Goal: Task Accomplishment & Management: Manage account settings

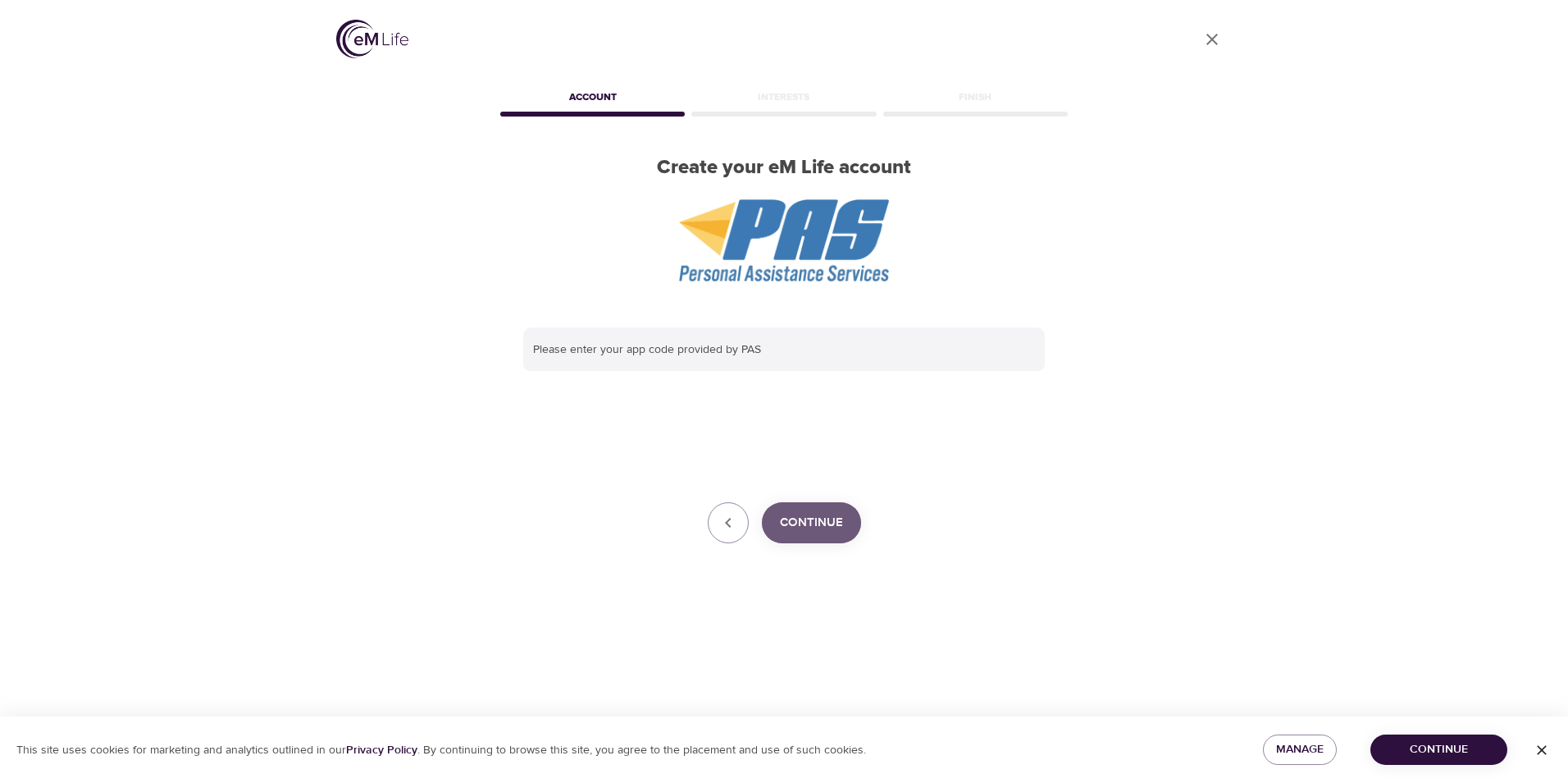
click at [829, 516] on span "Continue" at bounding box center [811, 522] width 63 height 21
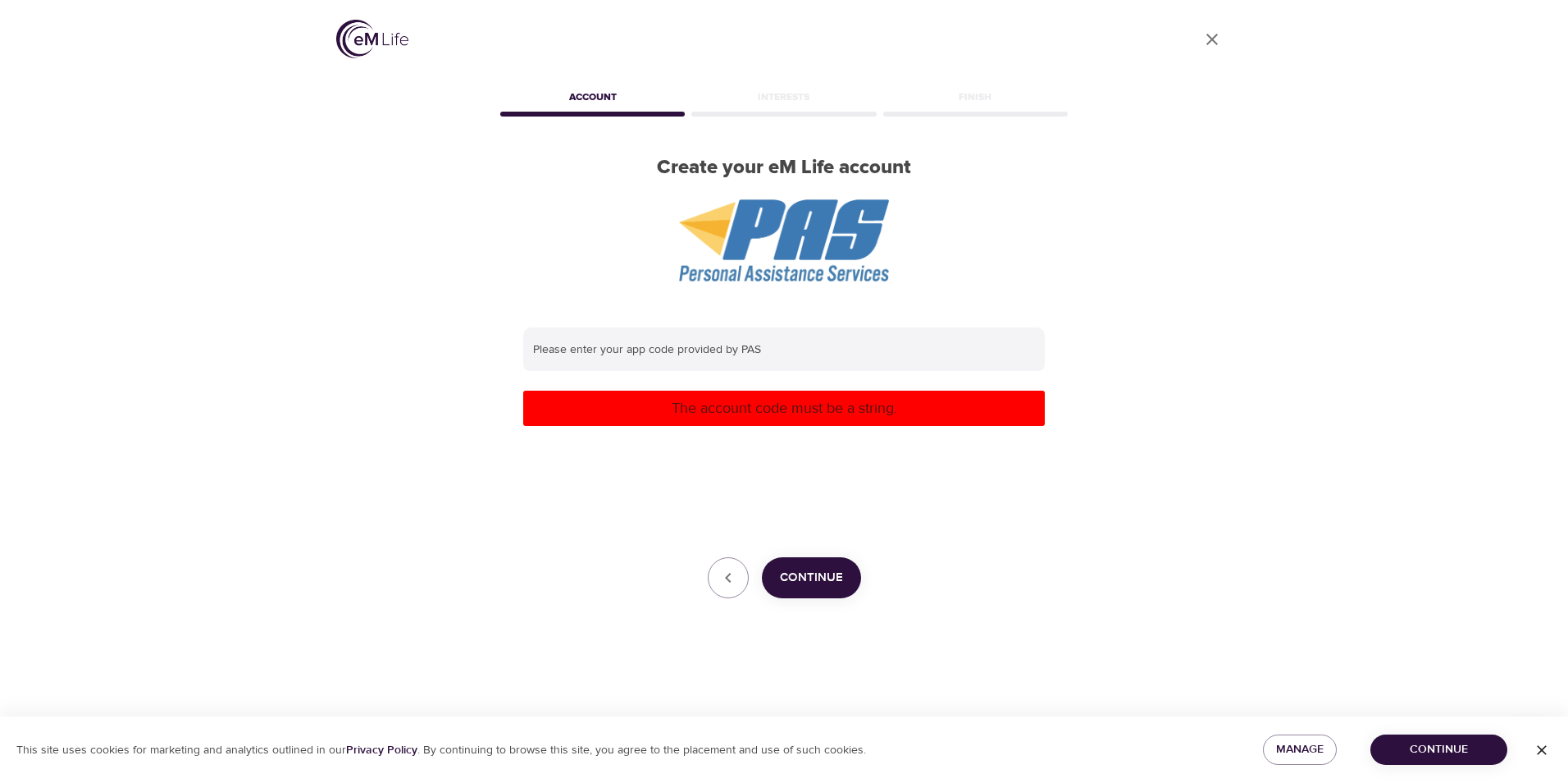
click at [1487, 753] on span "Continue" at bounding box center [1439, 748] width 111 height 20
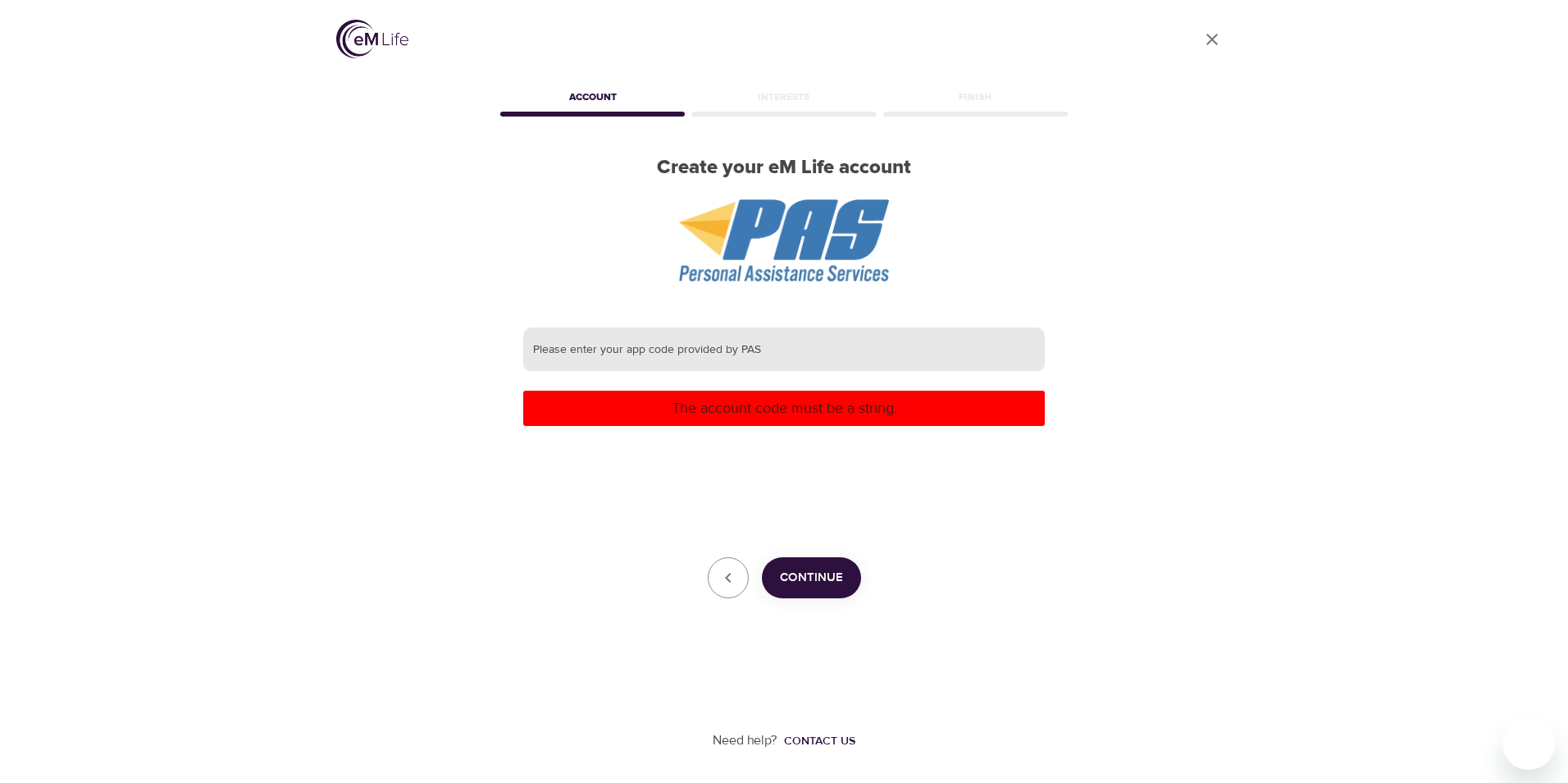
click at [725, 363] on input "text" at bounding box center [784, 350] width 521 height 44
type input "ssm"
click at [841, 582] on span "Continue" at bounding box center [811, 577] width 63 height 21
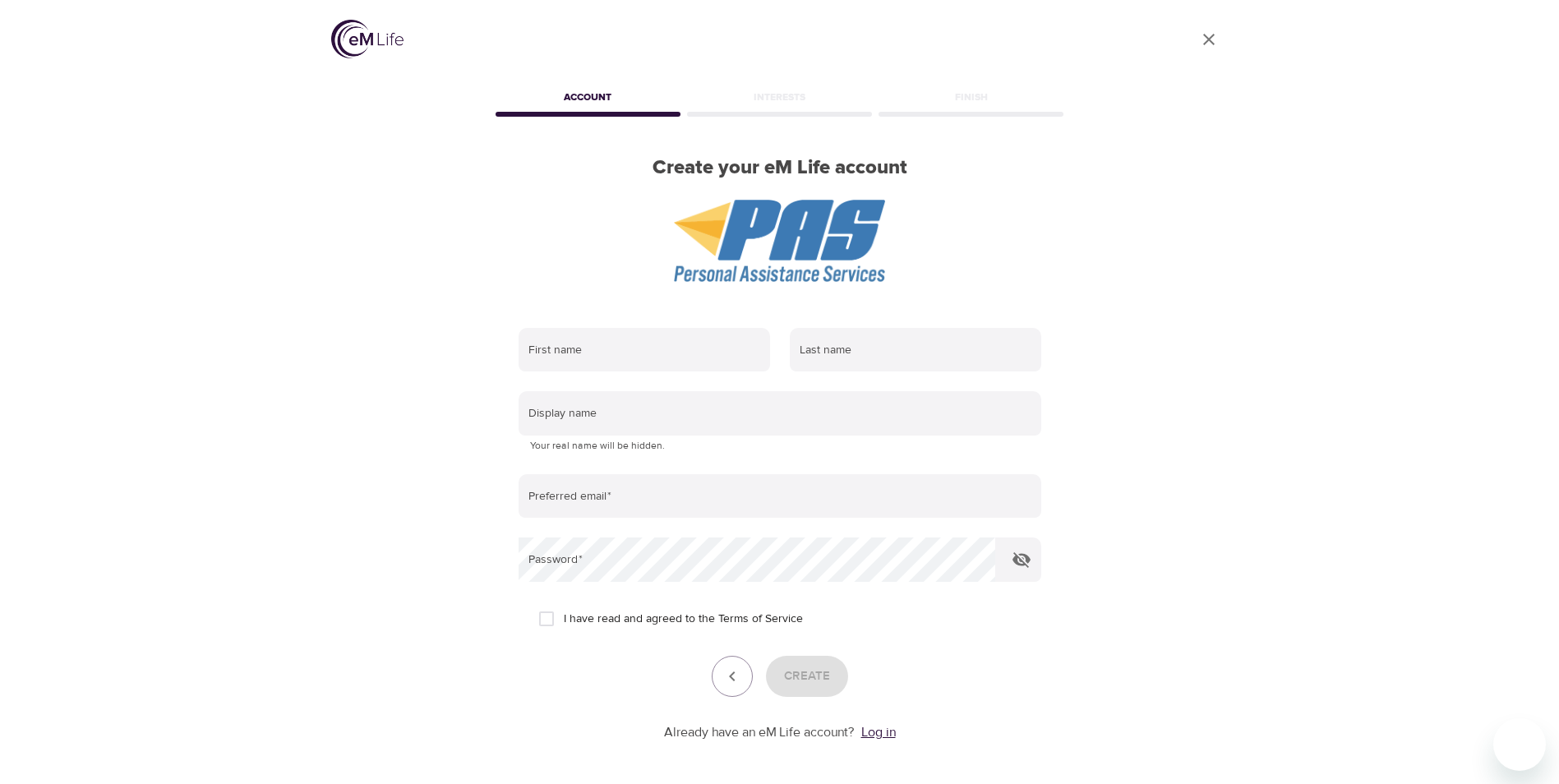
click at [874, 728] on link "Log in" at bounding box center [878, 731] width 35 height 16
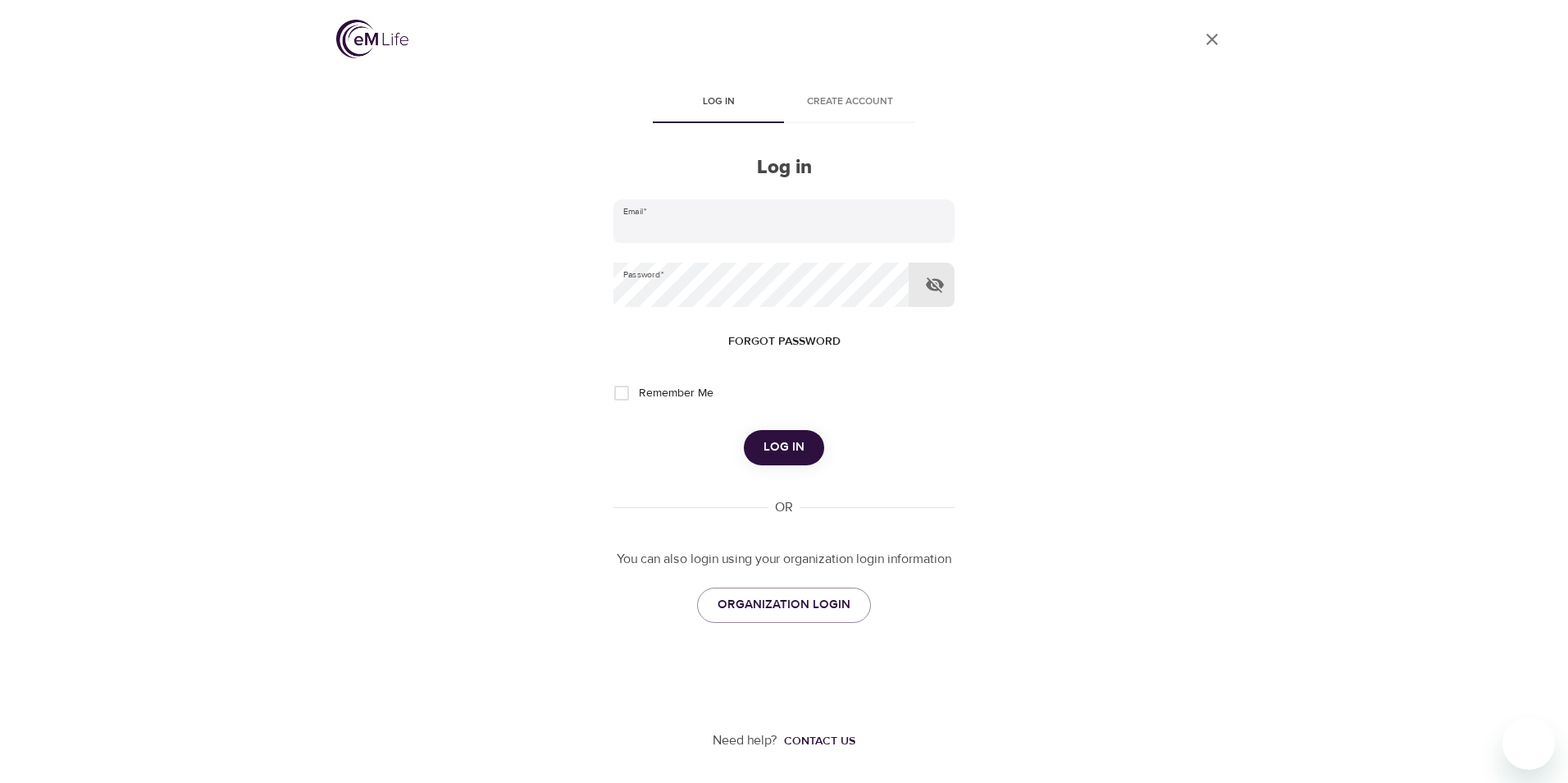
type input "[PERSON_NAME][EMAIL_ADDRESS][DOMAIN_NAME]"
click at [931, 287] on icon "button" at bounding box center [935, 285] width 20 height 20
click at [618, 399] on input "Remember Me" at bounding box center [622, 393] width 34 height 35
click at [765, 453] on span "Log in" at bounding box center [784, 447] width 41 height 21
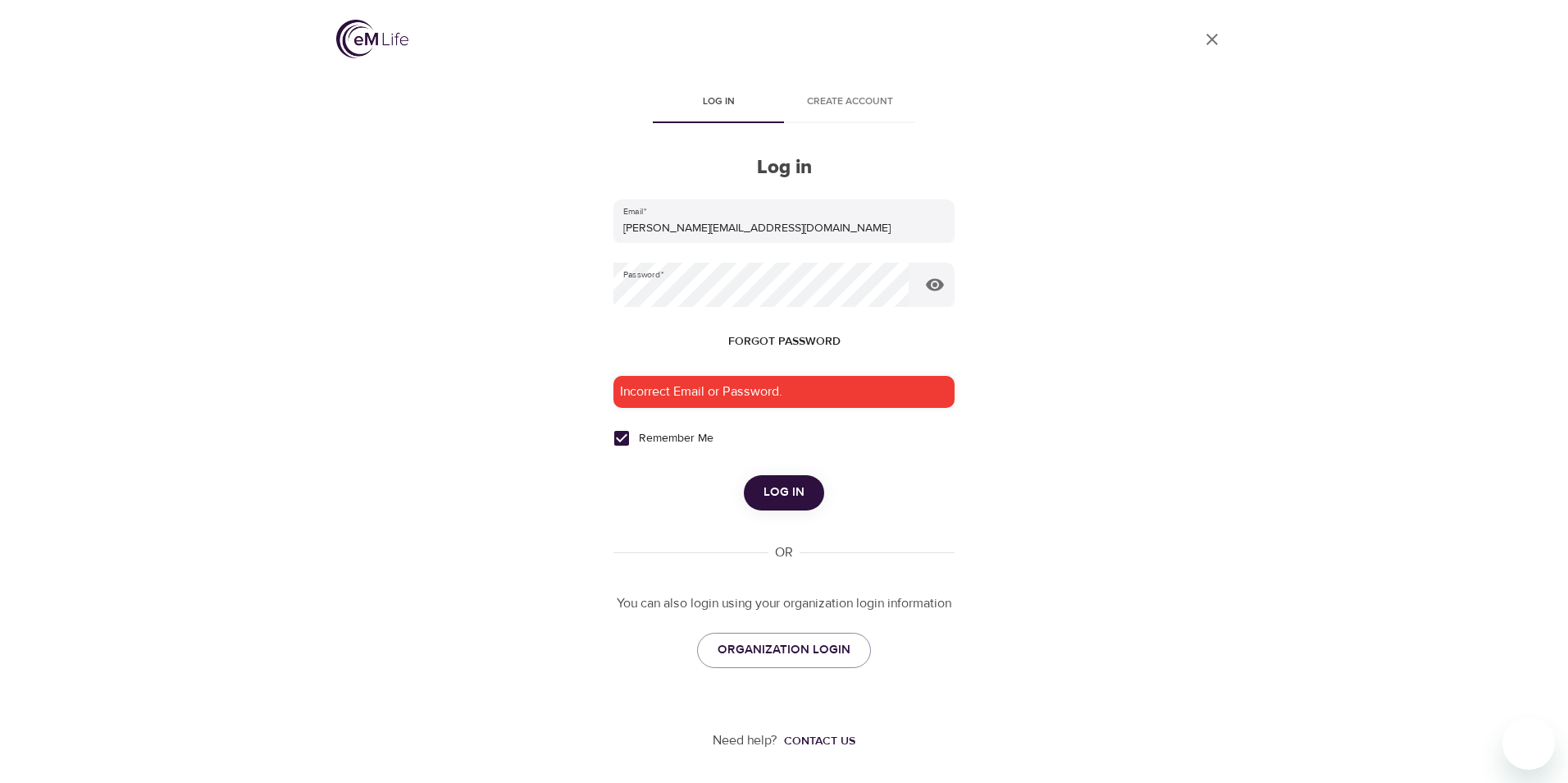
click at [629, 432] on input "Remember Me" at bounding box center [622, 438] width 34 height 35
checkbox input "false"
click at [725, 314] on form "Email   * [PERSON_NAME][EMAIL_ADDRESS][DOMAIN_NAME] Password   * Forgot passwor…" at bounding box center [784, 355] width 341 height 311
click at [608, 299] on div "User Profile Log in Create account Log in Email   * [PERSON_NAME][EMAIL_ADDRESS…" at bounding box center [784, 391] width 935 height 783
click at [743, 475] on button "Log in" at bounding box center [784, 493] width 80 height 35
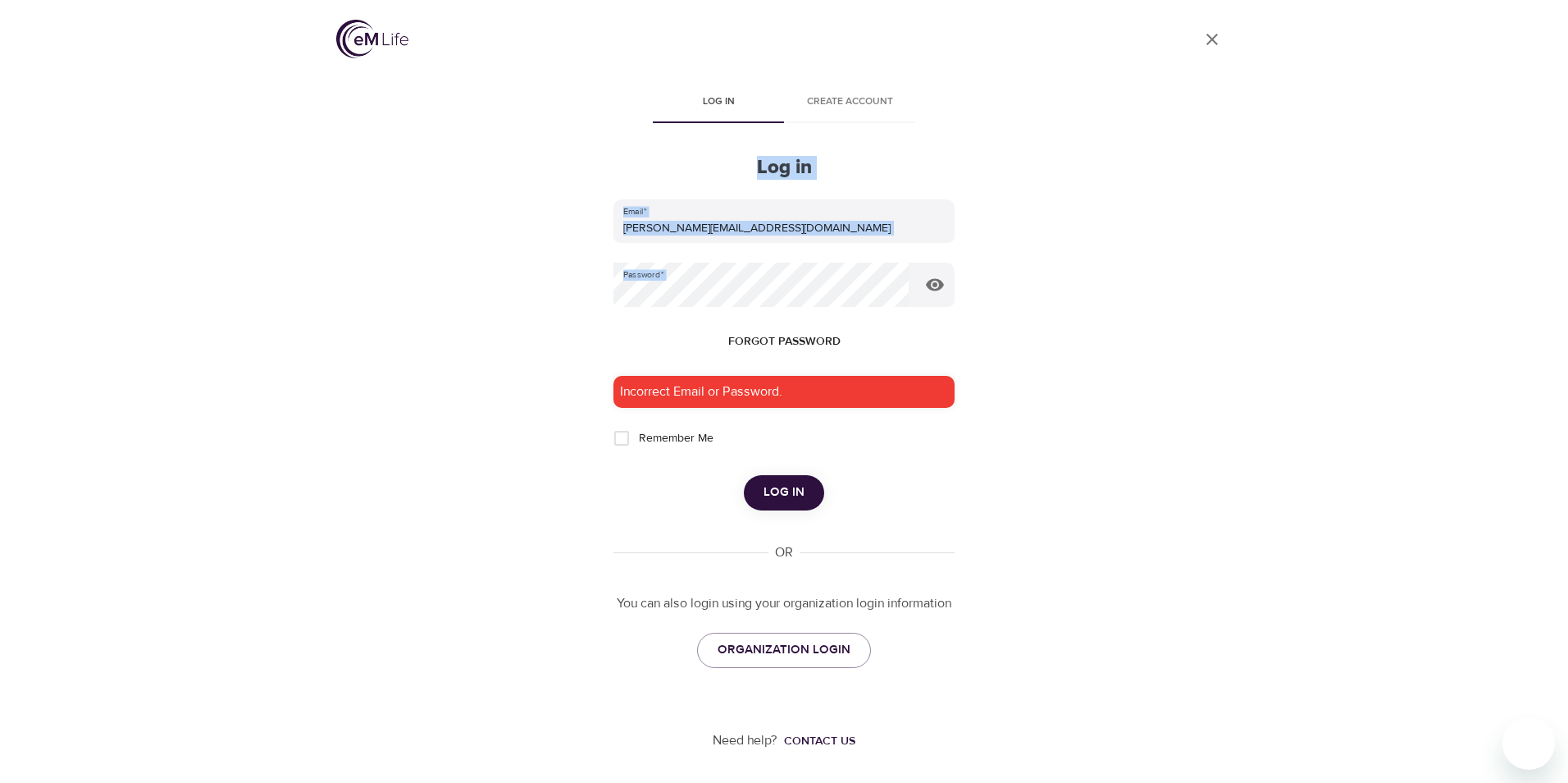
click at [1190, 318] on div "User Profile Log in Create account Log in Email   * [PERSON_NAME][EMAIL_ADDRESS…" at bounding box center [784, 391] width 935 height 783
click at [784, 495] on span "Log in" at bounding box center [784, 492] width 41 height 21
drag, startPoint x: 1103, startPoint y: 379, endPoint x: 907, endPoint y: 369, distance: 196.3
click at [1100, 379] on div "User Profile Log in Create account Log in Email   * [PERSON_NAME][EMAIL_ADDRESS…" at bounding box center [784, 391] width 935 height 783
click at [800, 340] on span "Forgot password" at bounding box center [784, 341] width 112 height 20
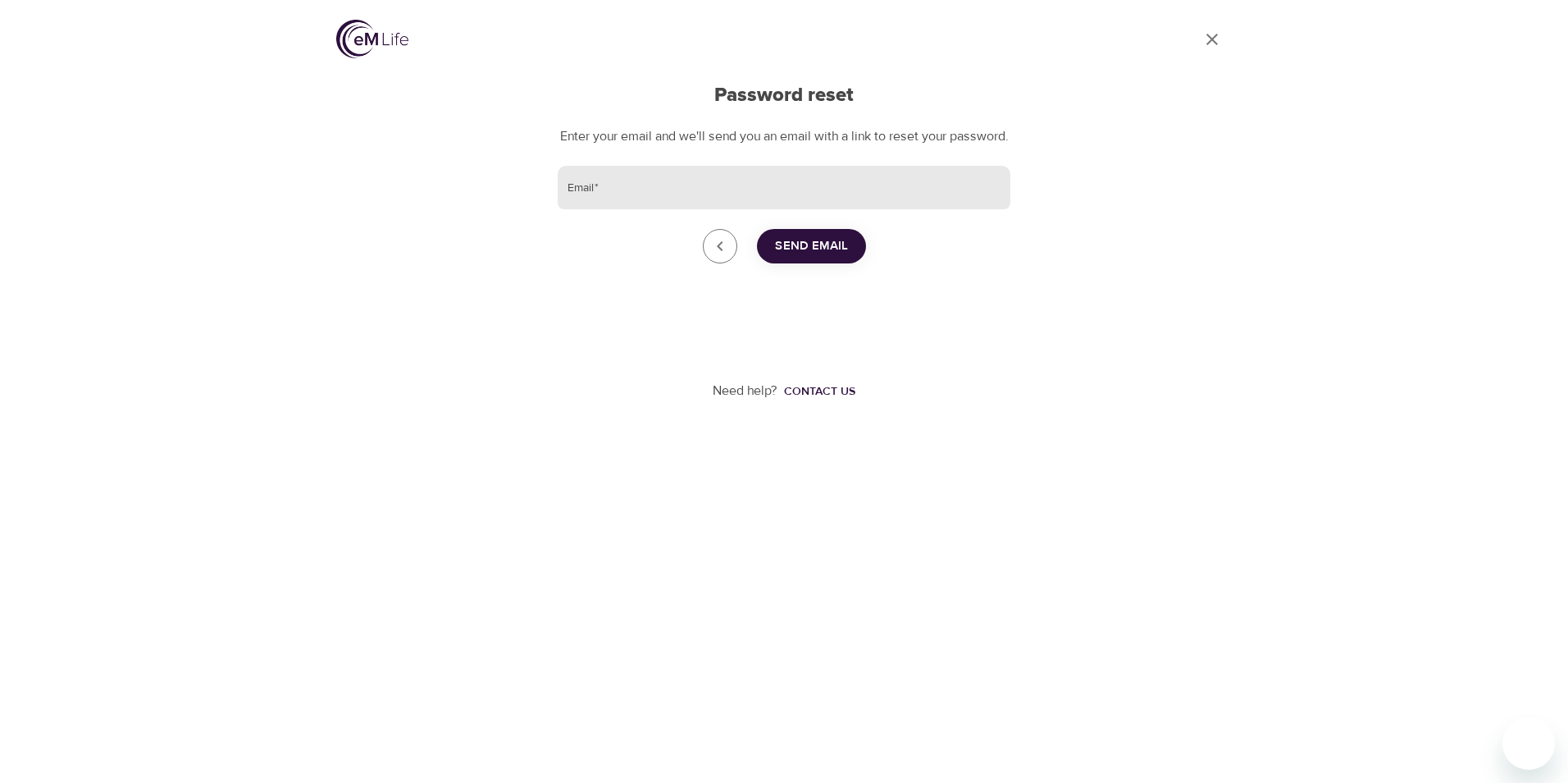
click at [771, 210] on input "Email   *" at bounding box center [784, 188] width 453 height 44
type input "[PERSON_NAME][EMAIL_ADDRESS][DOMAIN_NAME]"
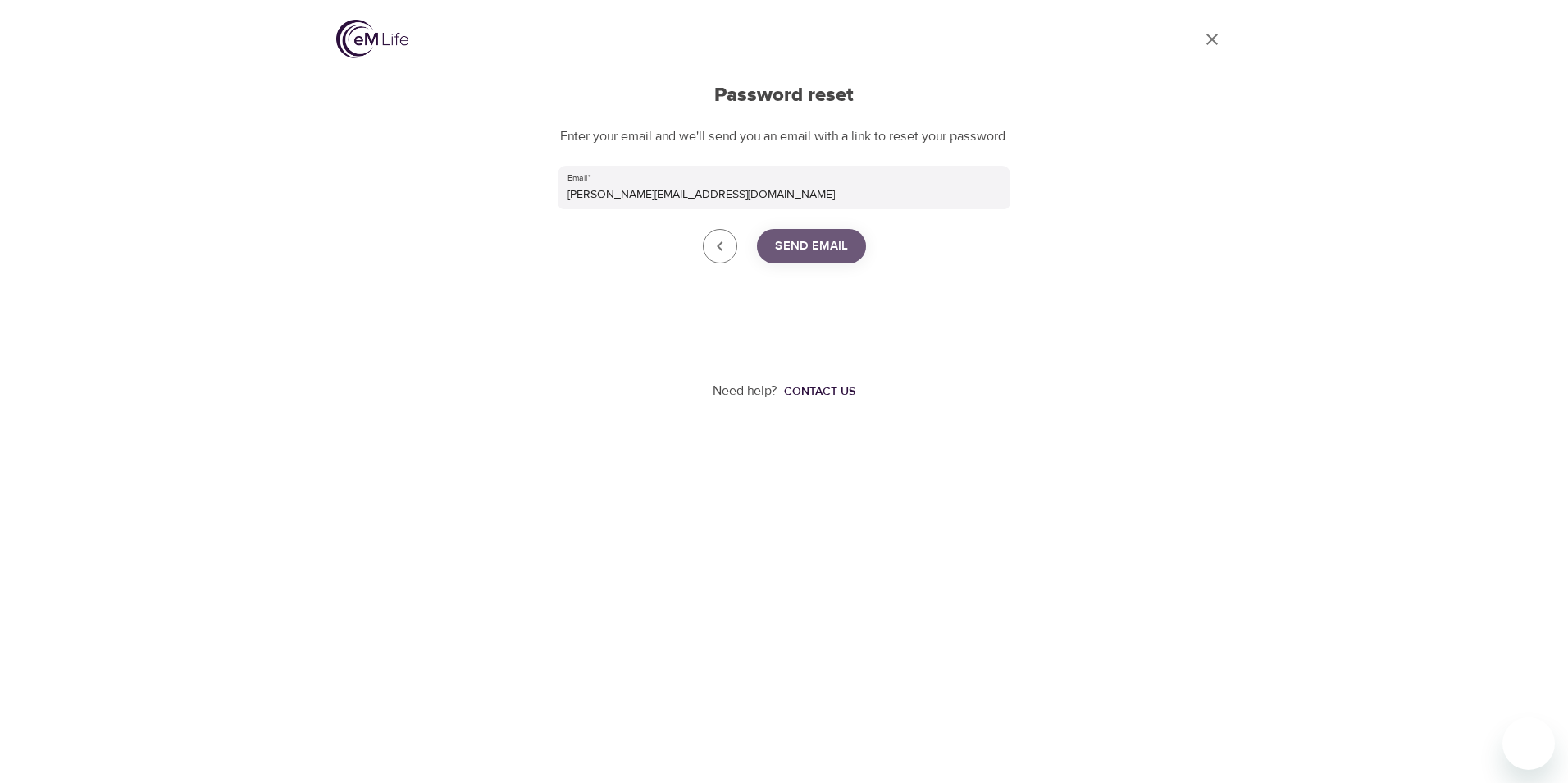
click at [813, 257] on span "Send Email" at bounding box center [811, 246] width 73 height 21
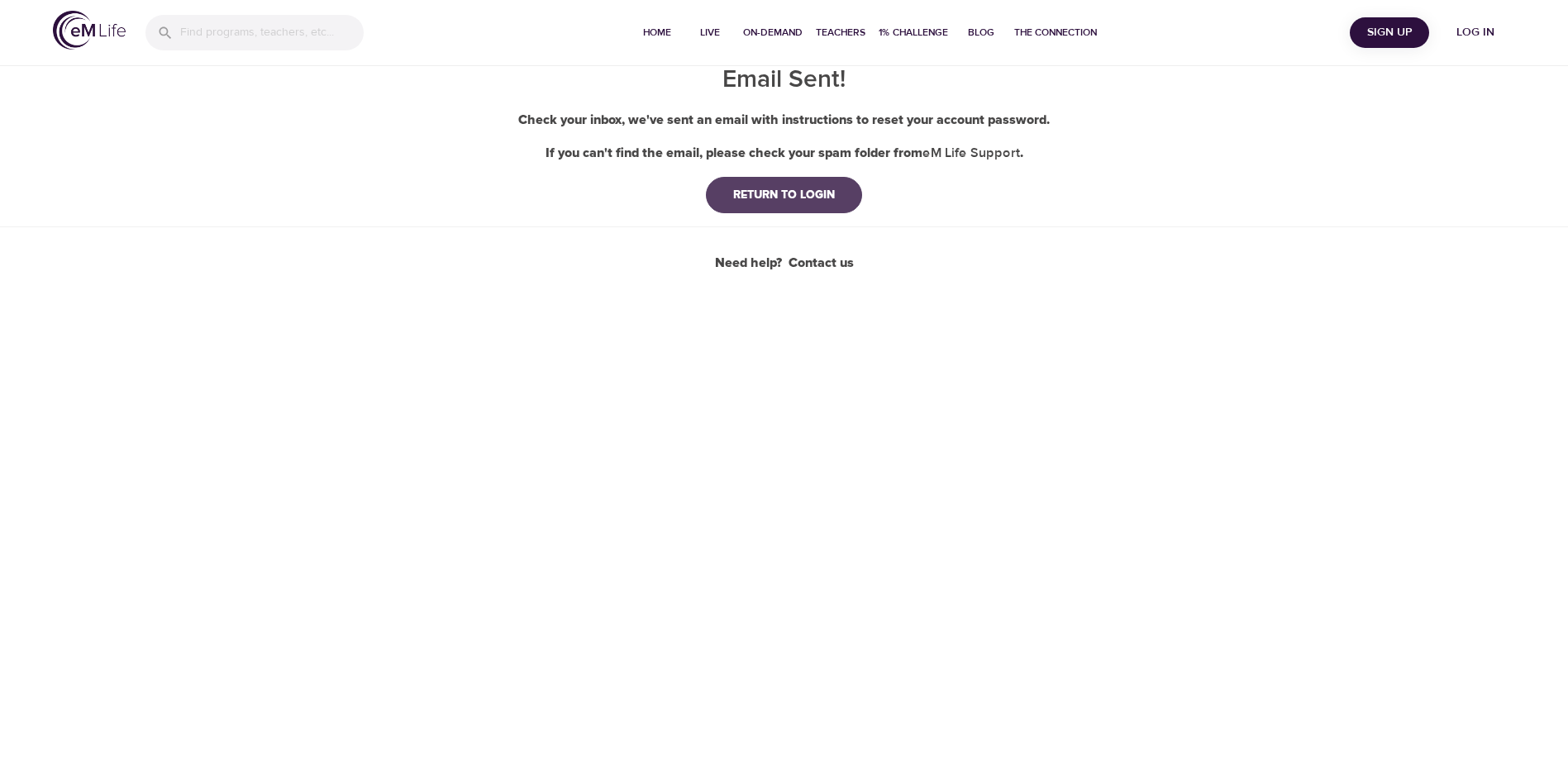
click at [778, 193] on div "RETURN TO LOGIN" at bounding box center [784, 194] width 128 height 16
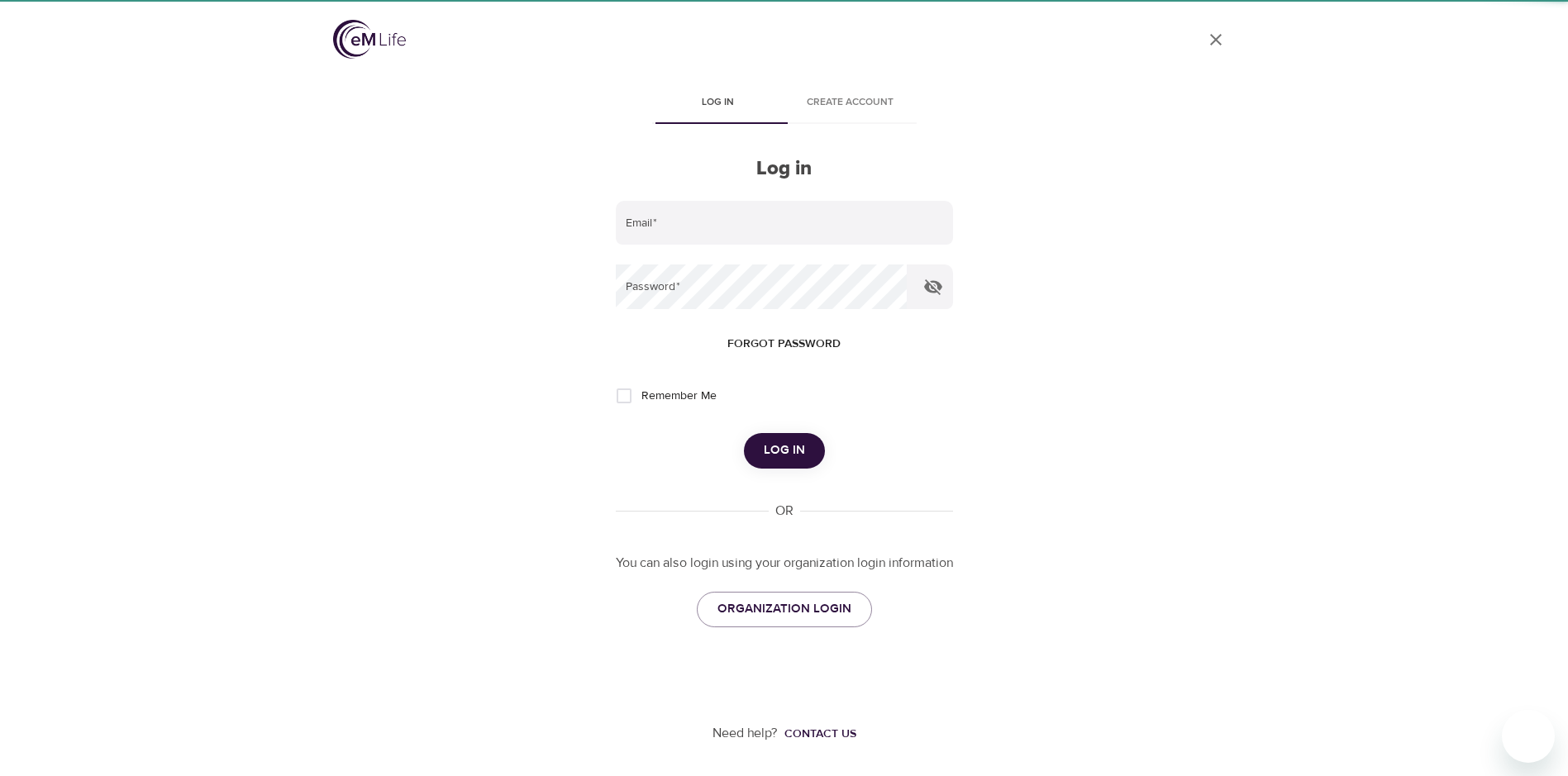
type input "[PERSON_NAME][EMAIL_ADDRESS][DOMAIN_NAME]"
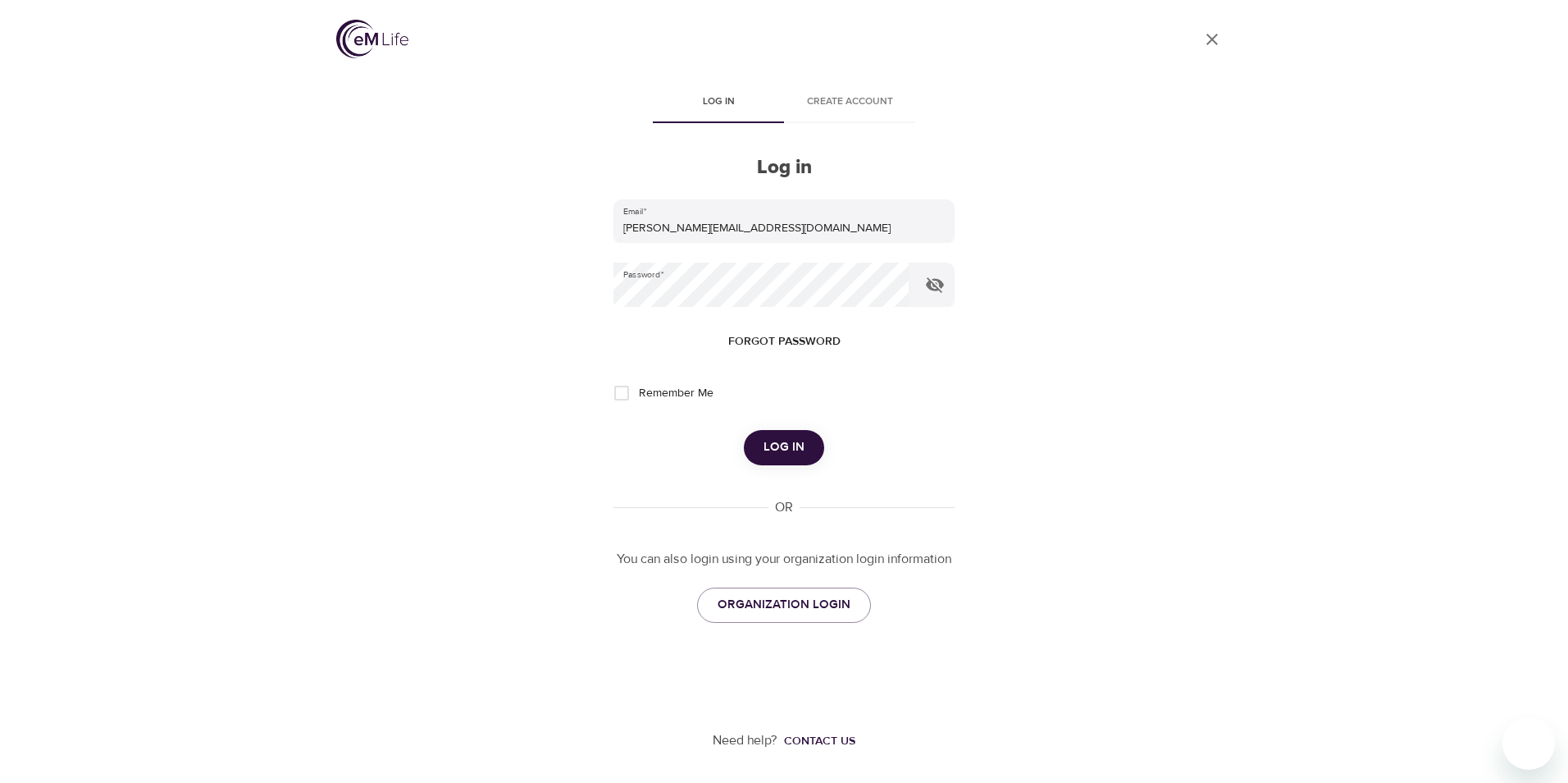
click at [625, 391] on input "Remember Me" at bounding box center [622, 393] width 34 height 35
checkbox input "true"
click at [789, 441] on span "Log in" at bounding box center [784, 447] width 41 height 21
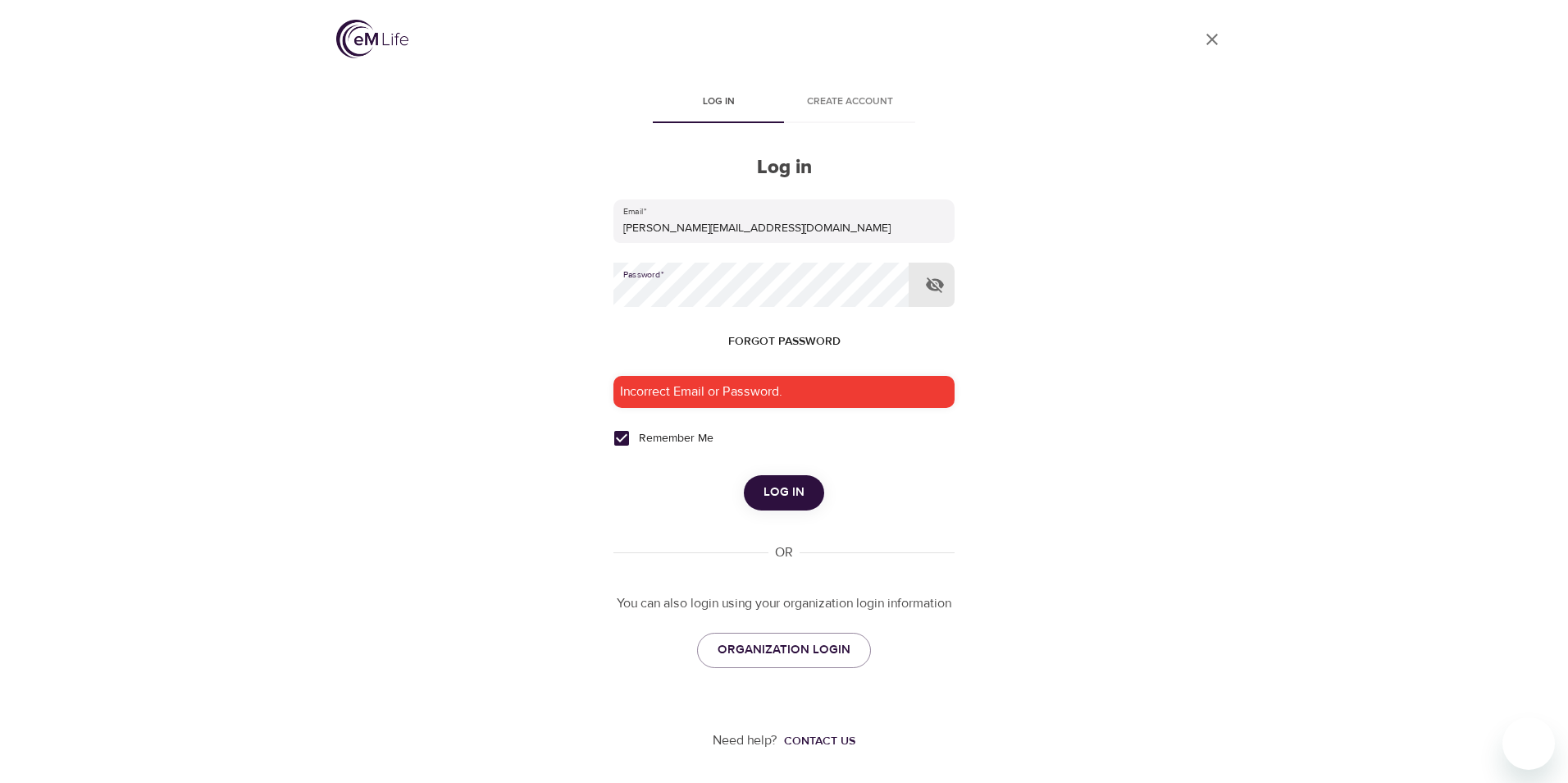
click at [567, 295] on div "User Profile Log in Create account Log in Email   * [PERSON_NAME][EMAIL_ADDRESS…" at bounding box center [784, 391] width 935 height 783
click at [743, 475] on button "Log in" at bounding box center [784, 493] width 80 height 35
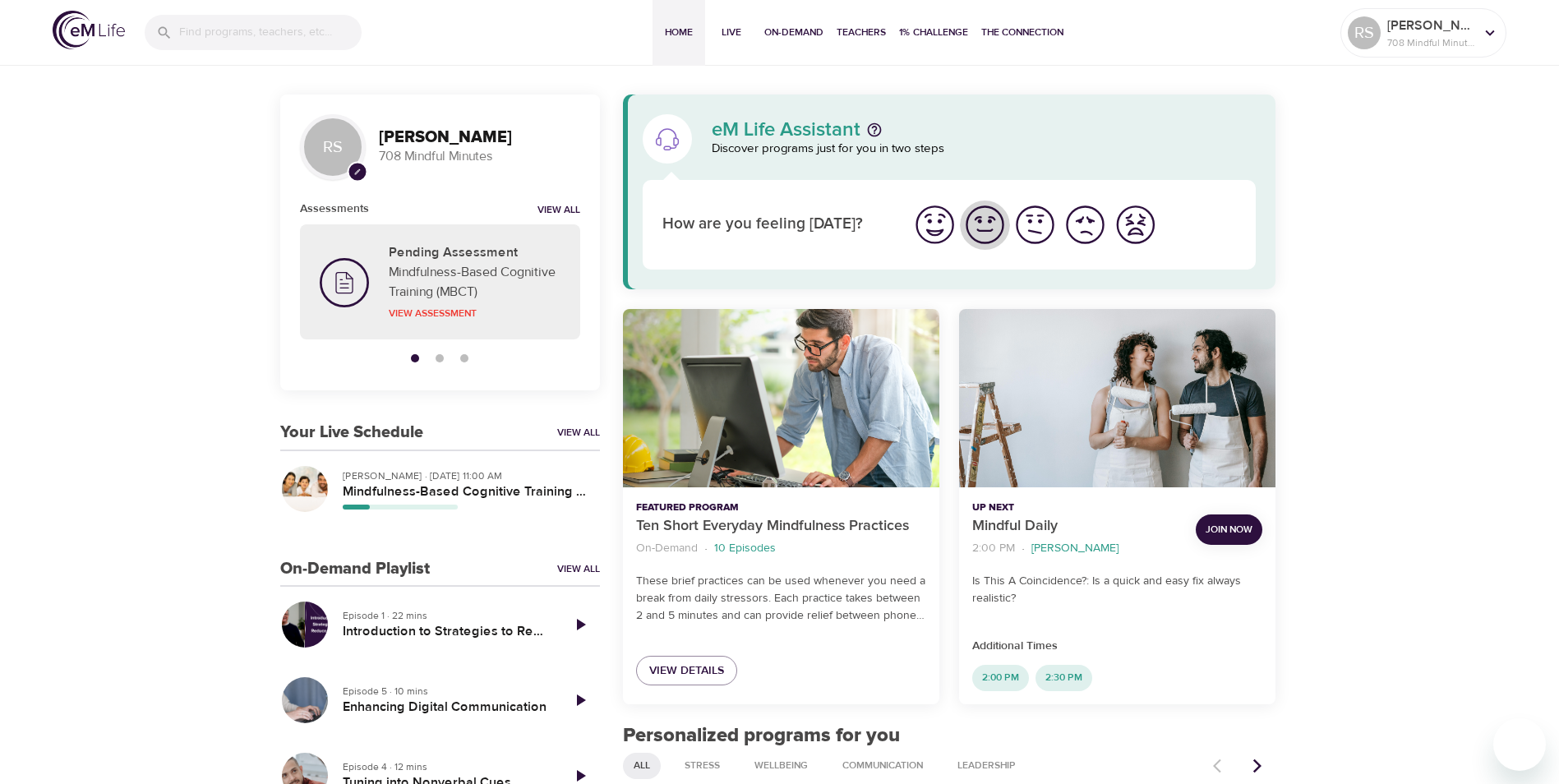
click at [973, 232] on img "I'm feeling good" at bounding box center [984, 225] width 45 height 45
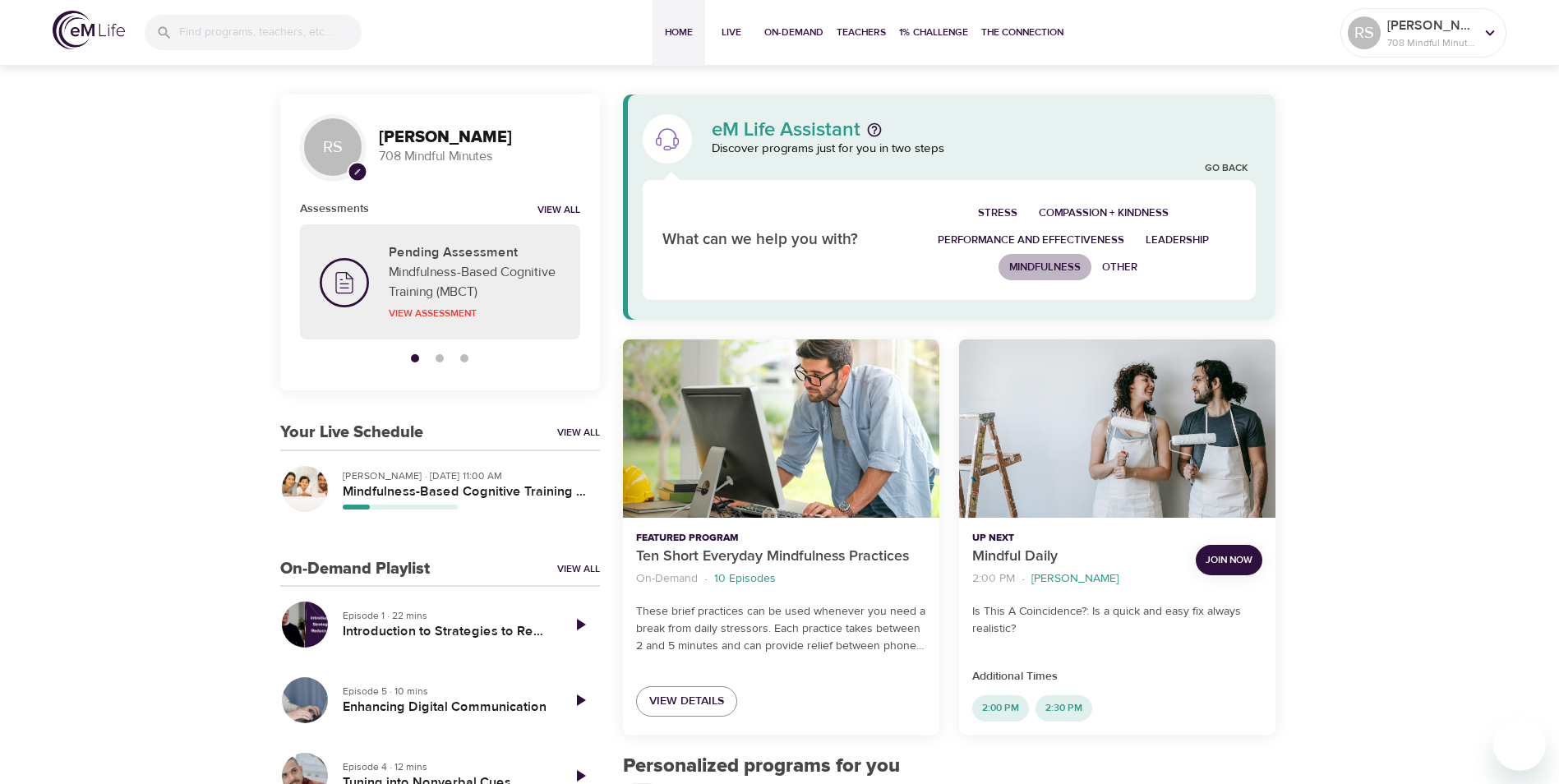
click at [1009, 272] on span "Mindfulness" at bounding box center [1044, 268] width 71 height 19
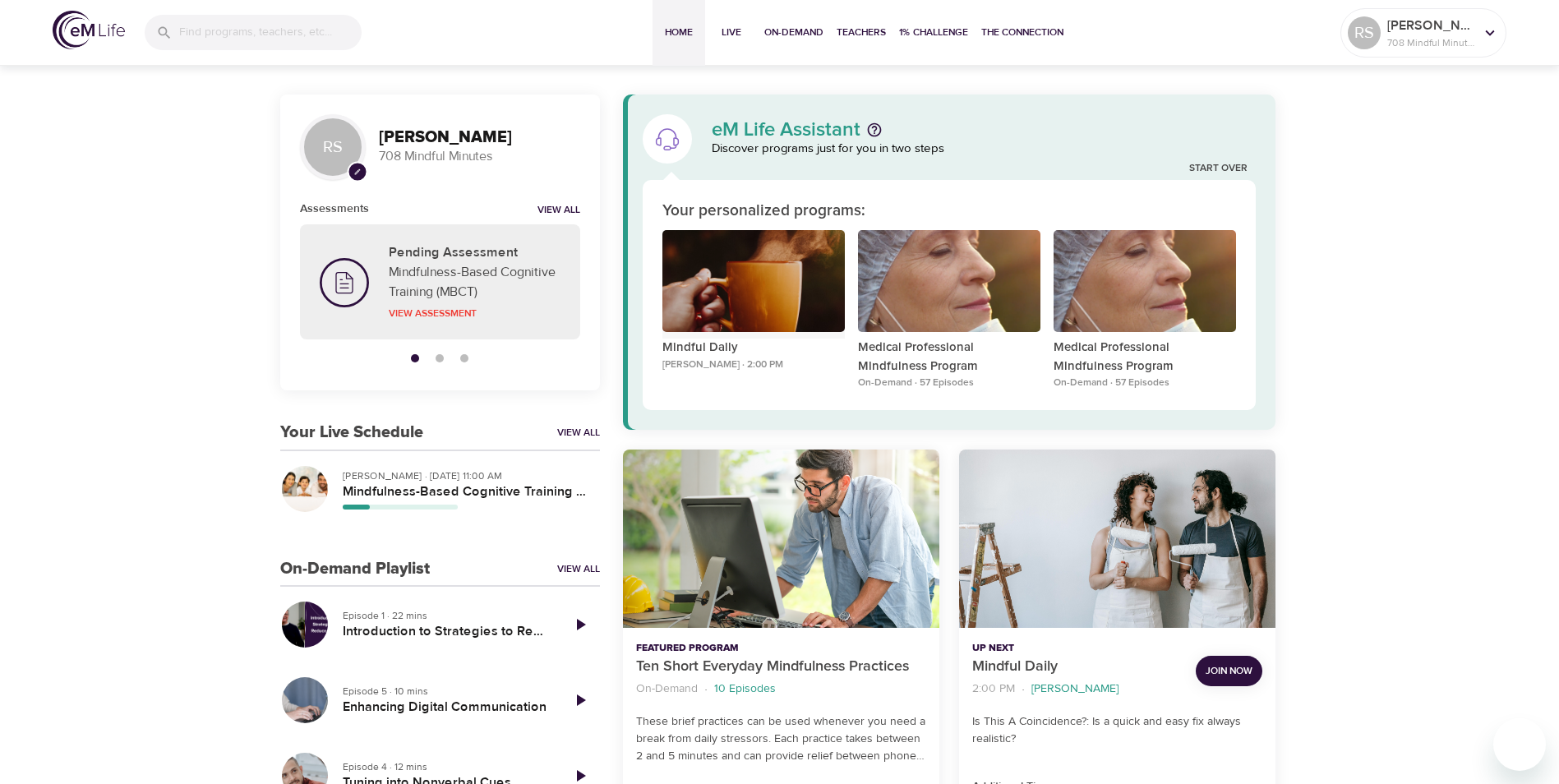
click at [699, 257] on div "Mindful Daily" at bounding box center [754, 281] width 182 height 103
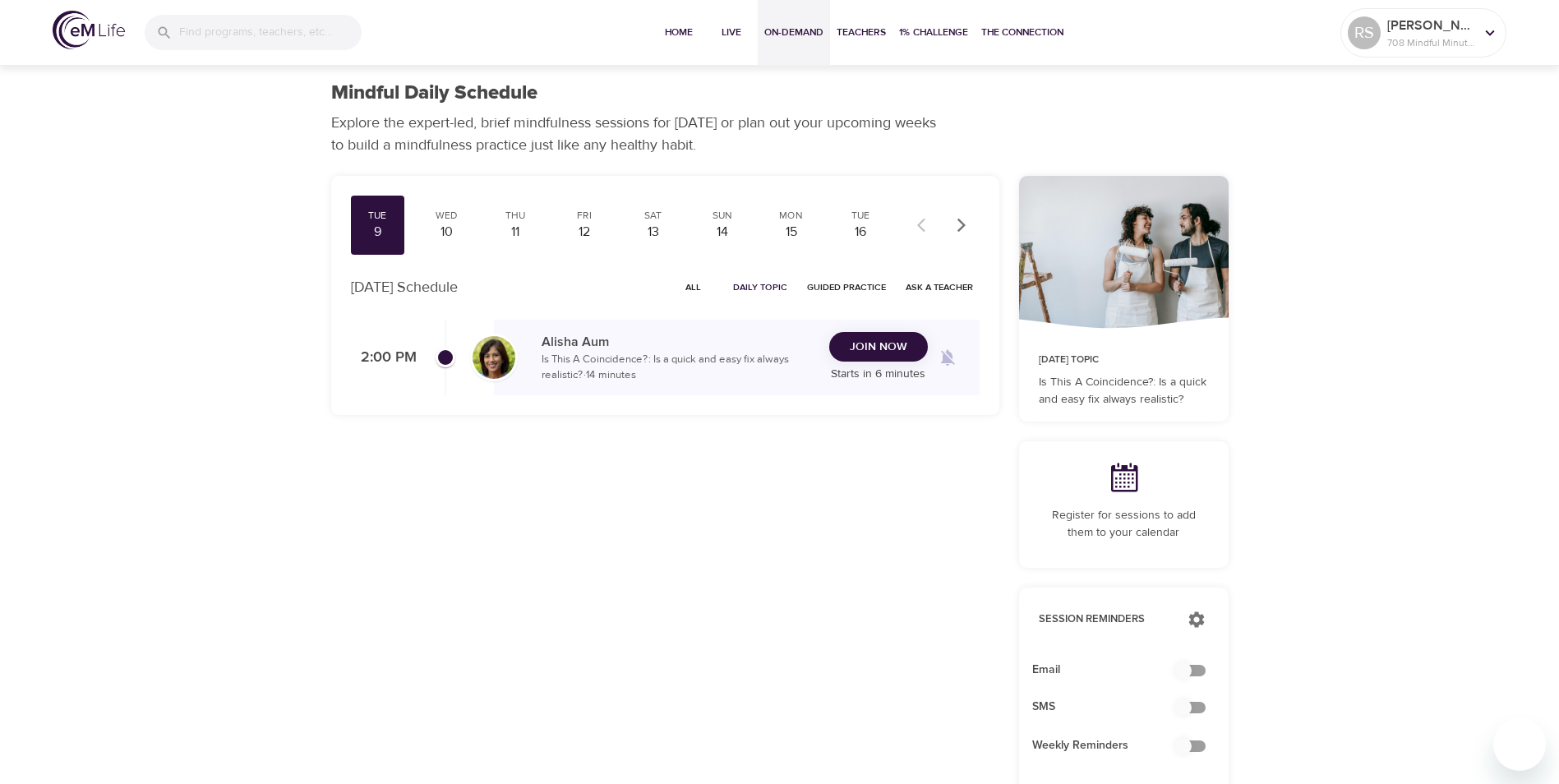
click at [804, 28] on span "On-Demand" at bounding box center [794, 33] width 60 height 17
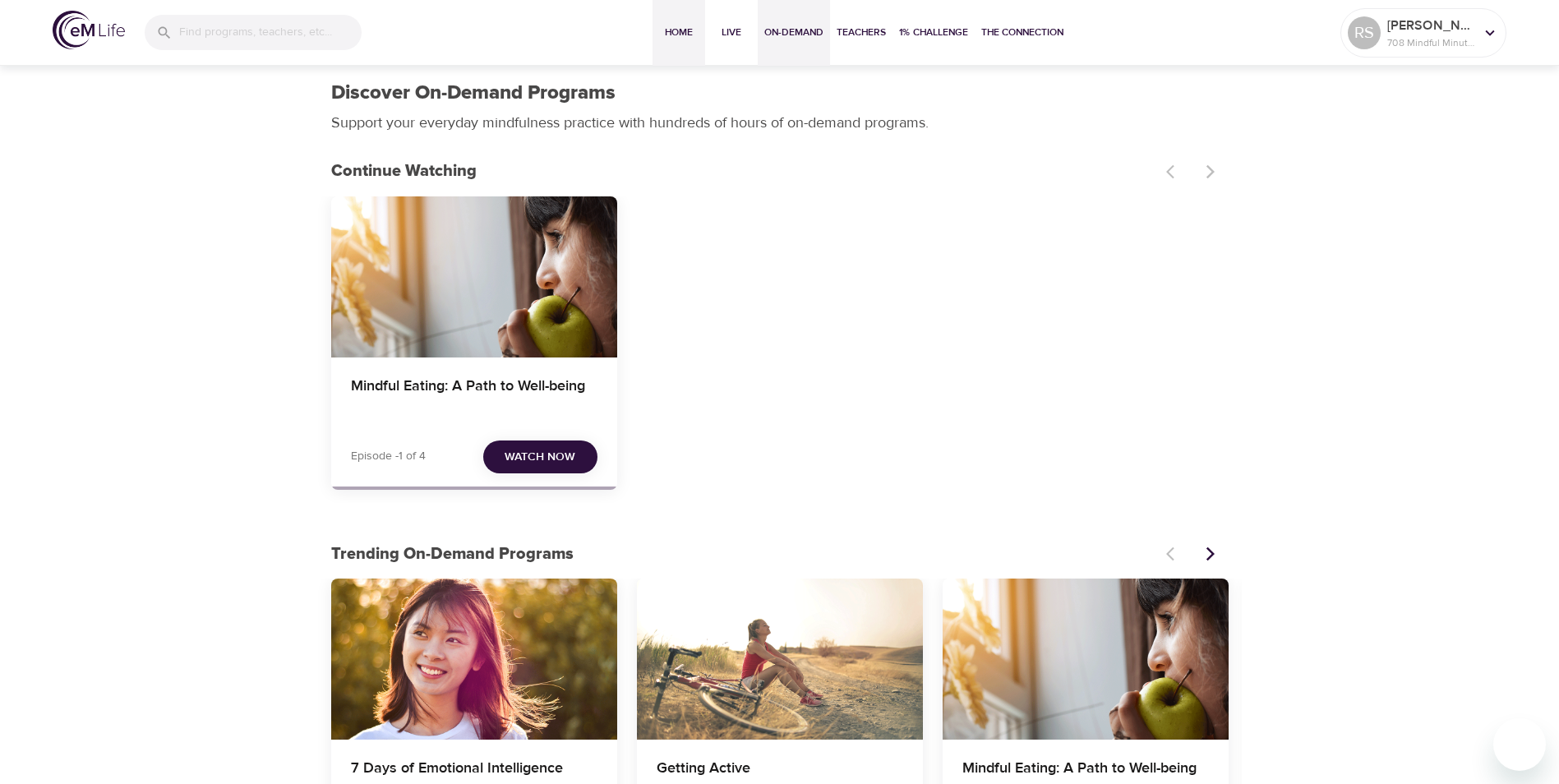
click at [691, 37] on span "Home" at bounding box center [679, 33] width 39 height 17
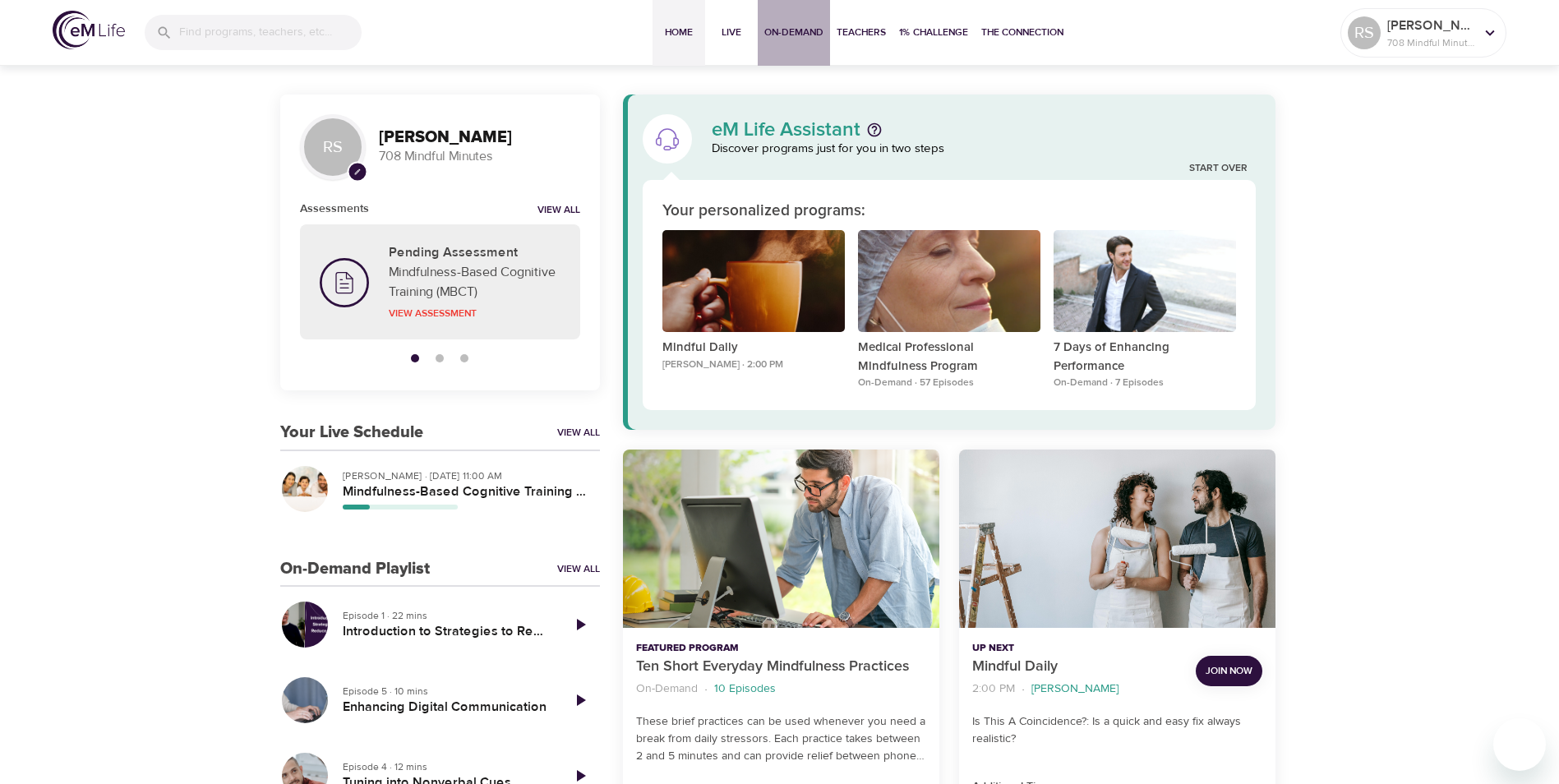
click at [774, 29] on span "On-Demand" at bounding box center [794, 33] width 60 height 17
